Goal: Check status: Check status

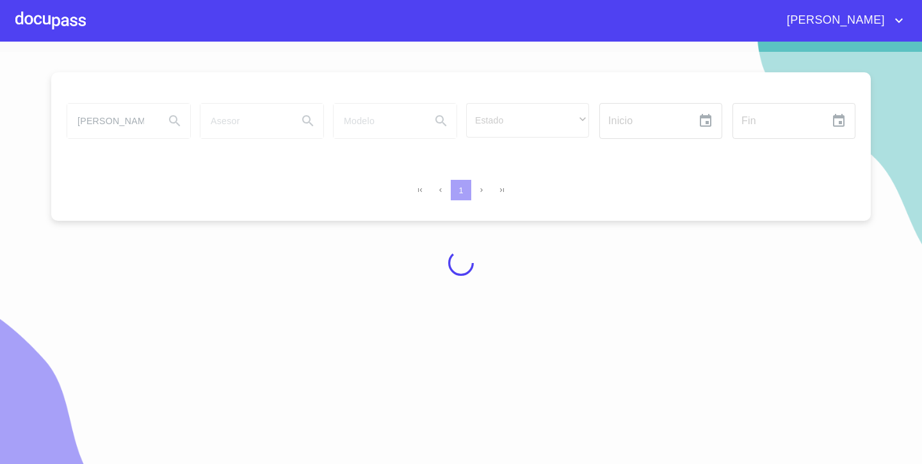
click at [65, 24] on div at bounding box center [50, 20] width 70 height 41
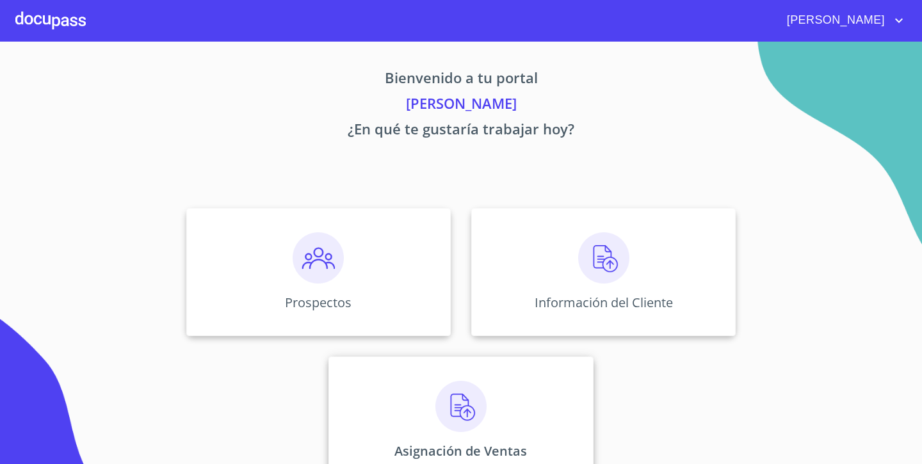
click at [415, 420] on div "Asignación de Ventas" at bounding box center [461, 421] width 265 height 128
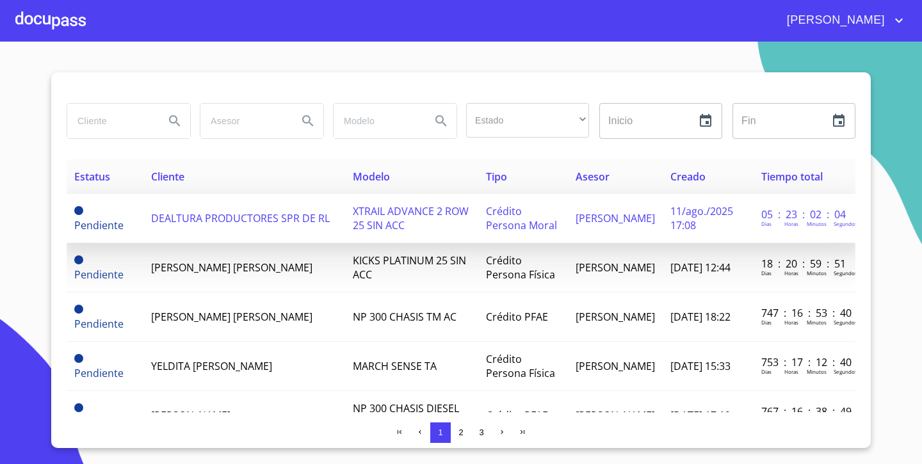
click at [131, 214] on td "Pendiente" at bounding box center [105, 218] width 77 height 49
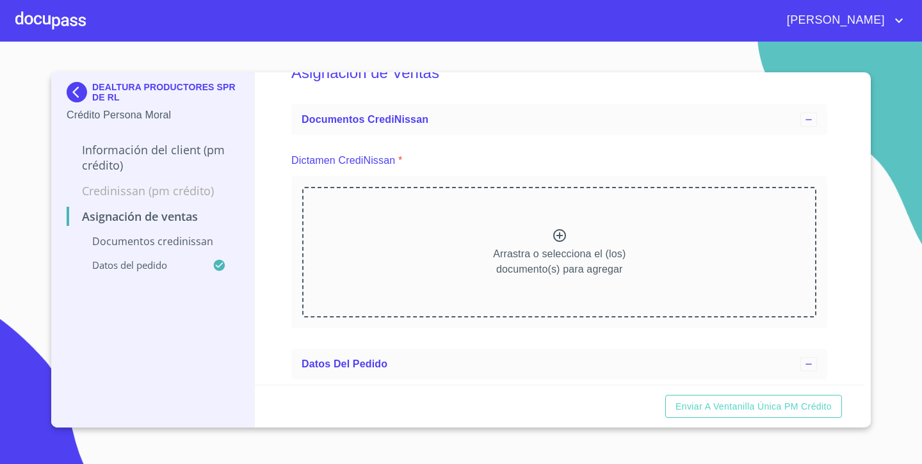
scroll to position [36, 0]
click at [84, 94] on img at bounding box center [80, 92] width 26 height 20
